Goal: Feedback & Contribution: Contribute content

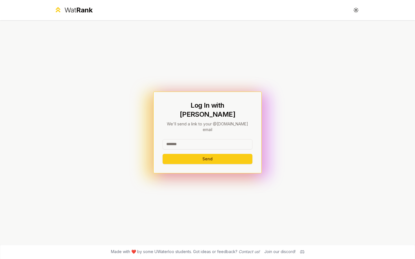
click at [189, 139] on input at bounding box center [208, 144] width 90 height 10
type input "******"
click at [163, 154] on button "Send" at bounding box center [208, 159] width 90 height 10
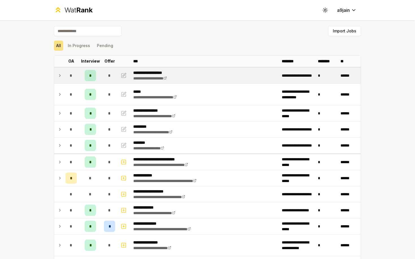
click at [58, 73] on icon at bounding box center [60, 75] width 5 height 7
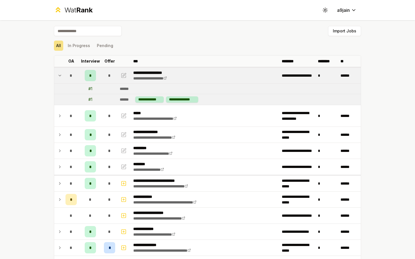
click at [58, 73] on icon at bounding box center [60, 75] width 5 height 7
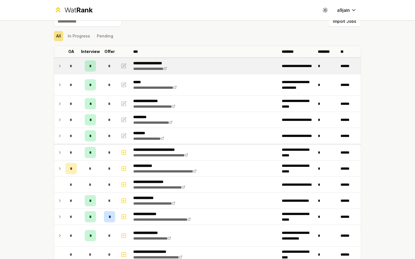
scroll to position [58, 0]
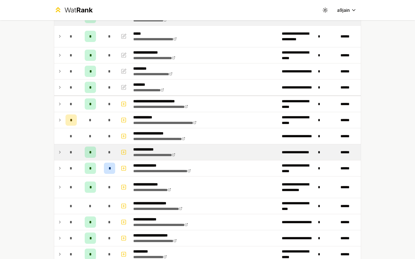
click at [59, 152] on icon at bounding box center [60, 152] width 5 height 7
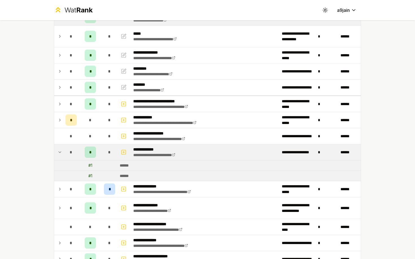
click at [59, 152] on icon at bounding box center [60, 152] width 5 height 7
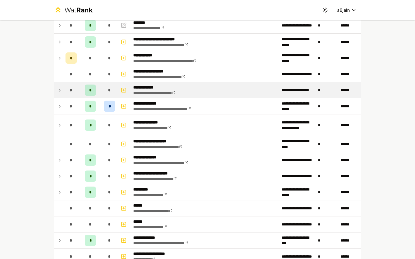
scroll to position [123, 0]
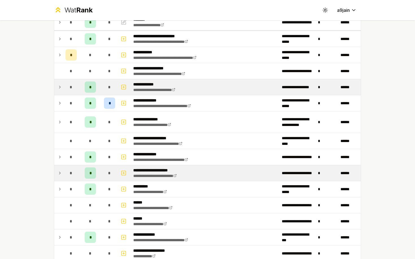
click at [60, 173] on icon at bounding box center [60, 173] width 5 height 7
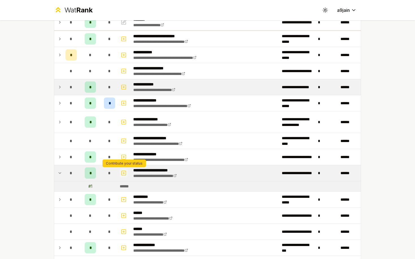
click at [123, 174] on icon "button" at bounding box center [124, 173] width 6 height 7
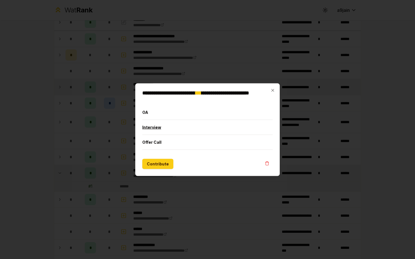
click at [156, 123] on button "Interview" at bounding box center [207, 127] width 130 height 15
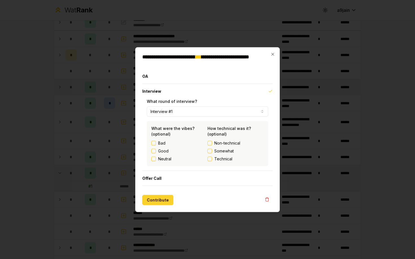
click at [150, 200] on button "Contribute" at bounding box center [157, 200] width 31 height 10
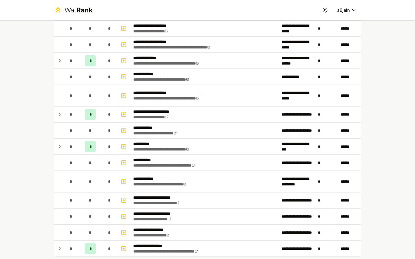
scroll to position [696, 0]
